Goal: Information Seeking & Learning: Learn about a topic

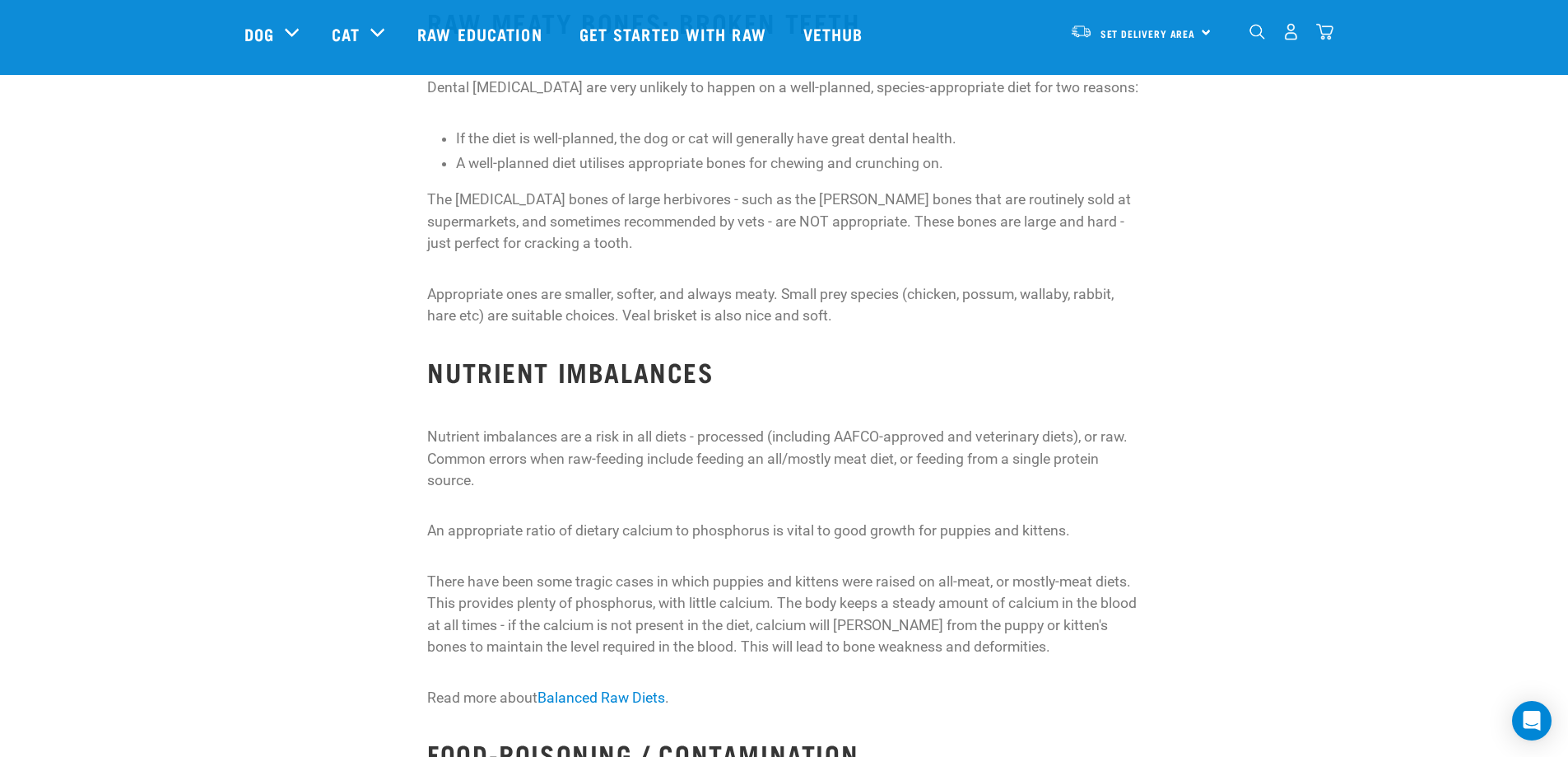
scroll to position [1565, 0]
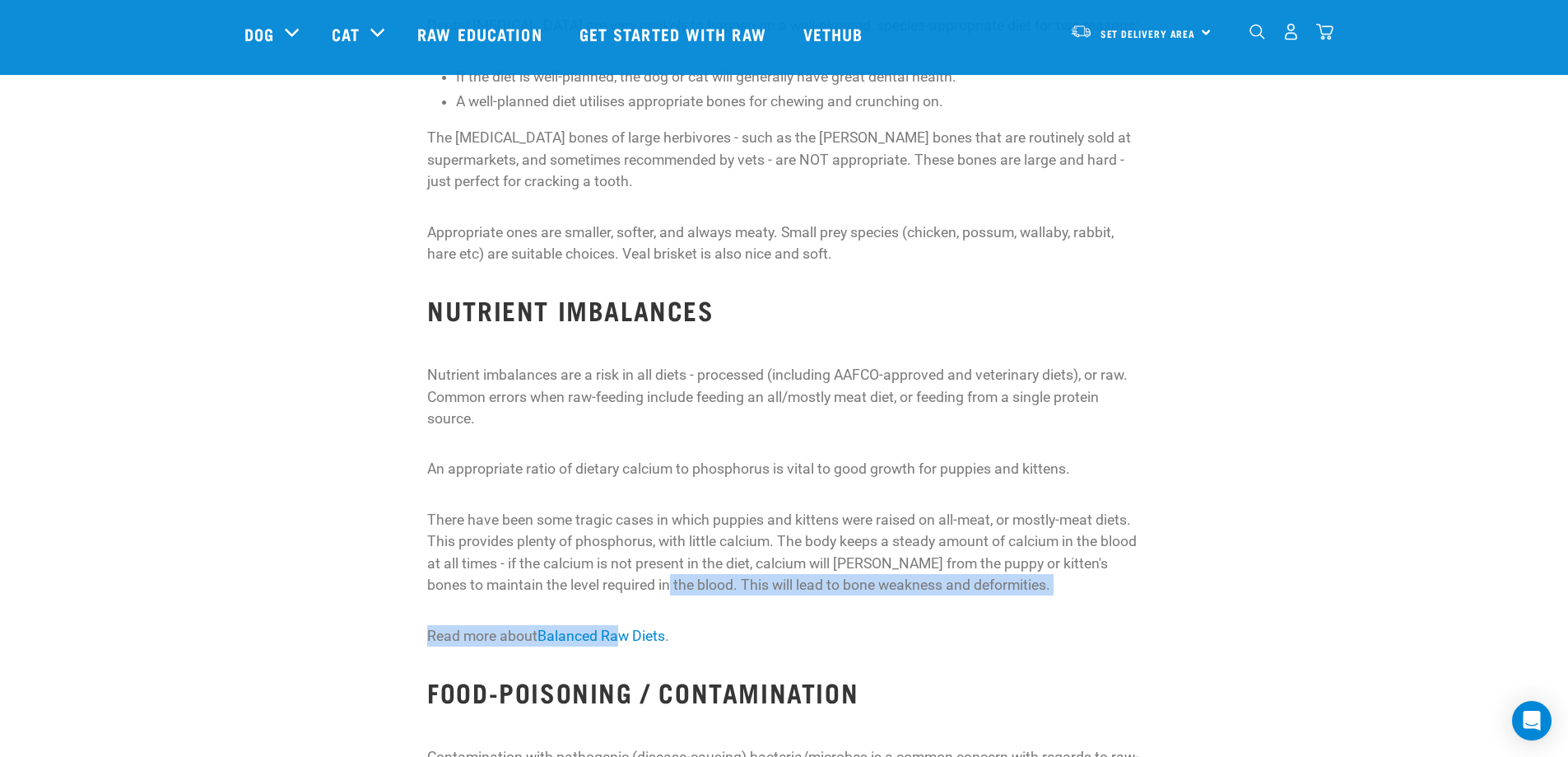
drag, startPoint x: 653, startPoint y: 598, endPoint x: 622, endPoint y: 621, distance: 38.6
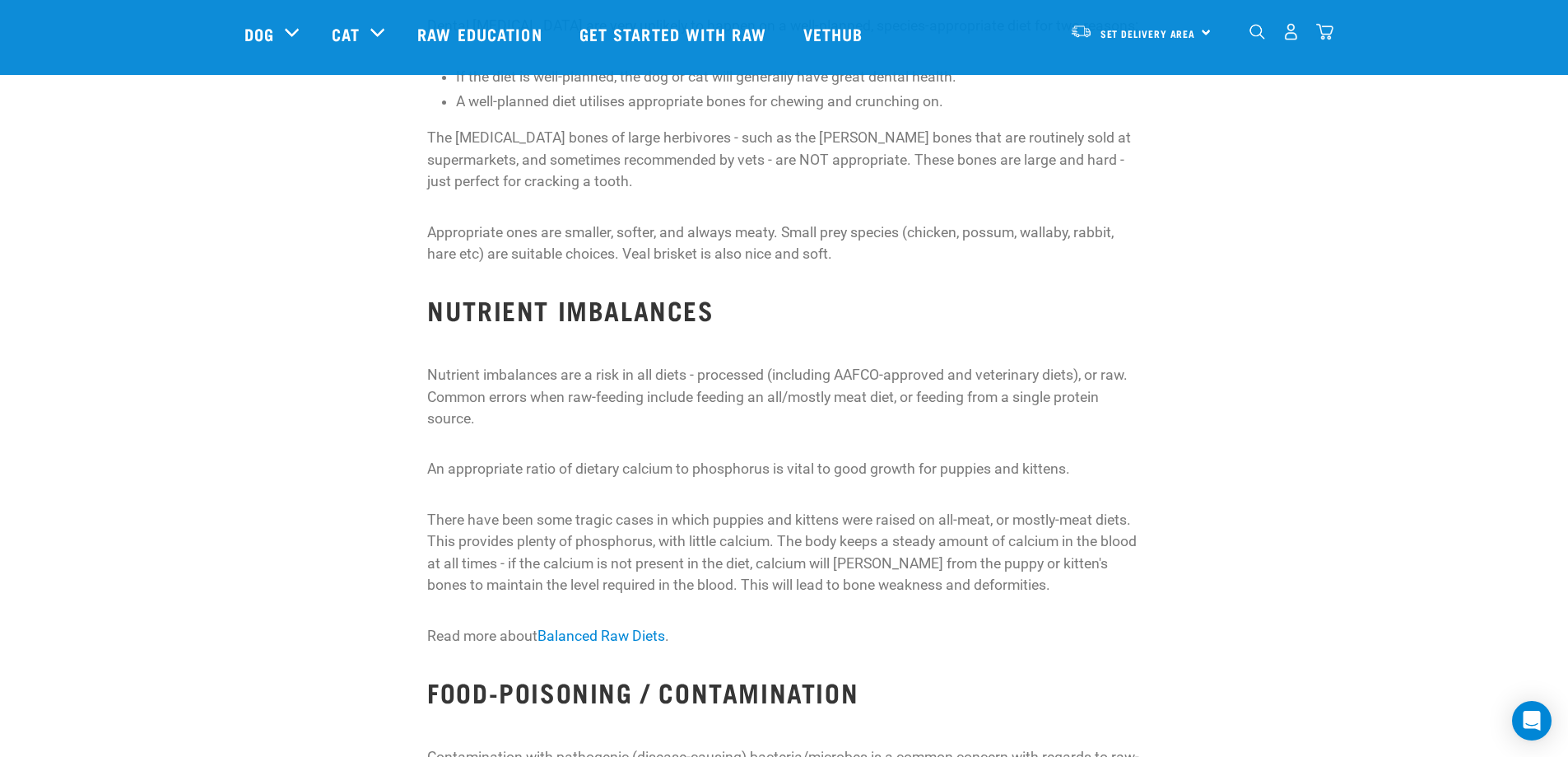
click at [589, 638] on link "Balanced Raw Diets" at bounding box center [600, 635] width 128 height 16
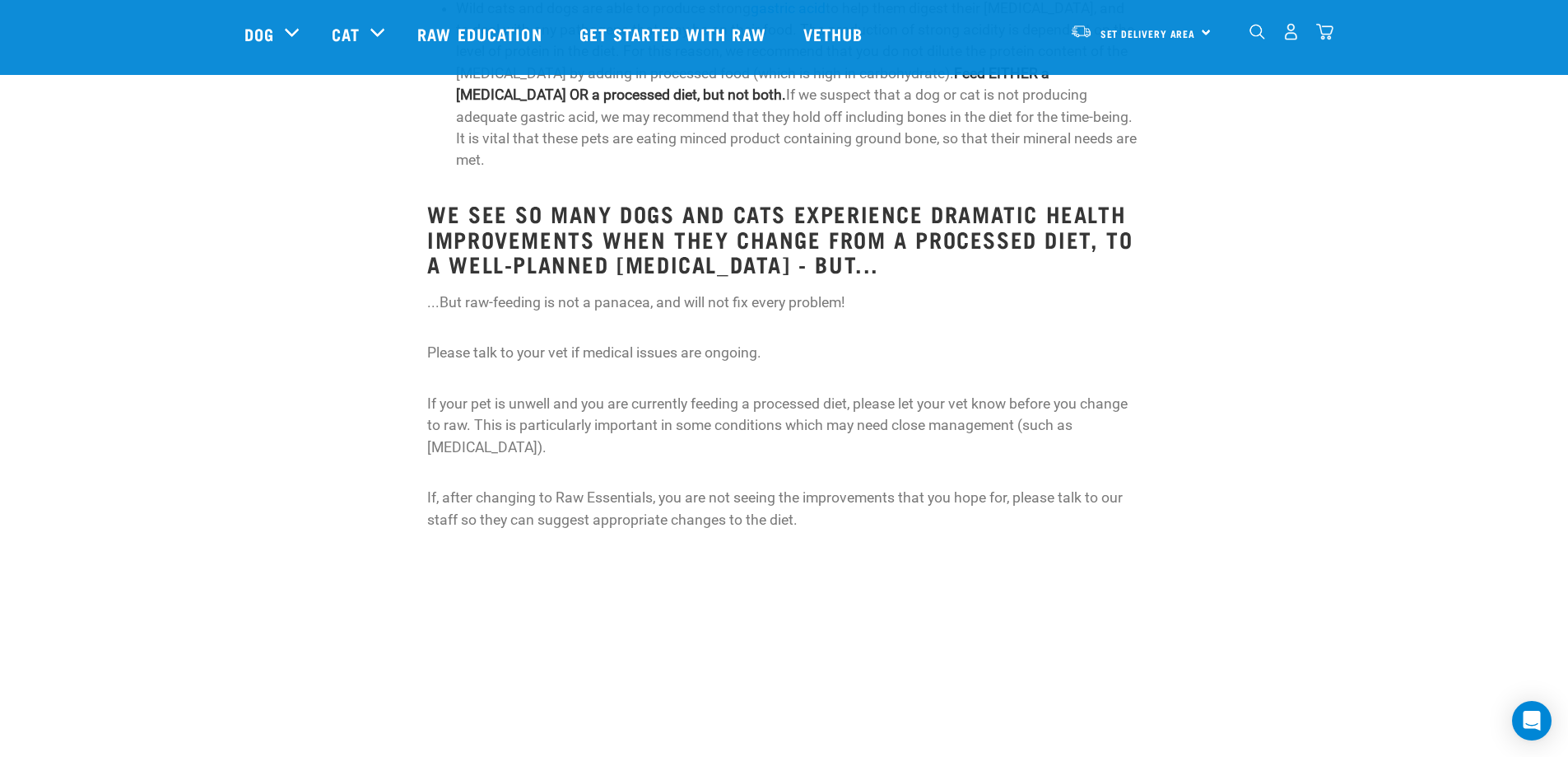
scroll to position [988, 0]
